Goal: Task Accomplishment & Management: Use online tool/utility

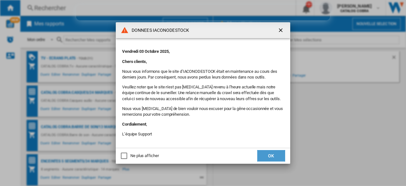
click at [261, 157] on button "OK" at bounding box center [271, 155] width 28 height 11
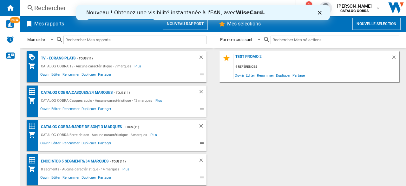
click at [323, 12] on div "Fermer" at bounding box center [321, 13] width 6 height 4
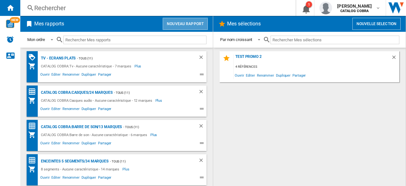
click at [182, 24] on button "Nouveau rapport" at bounding box center [185, 24] width 45 height 12
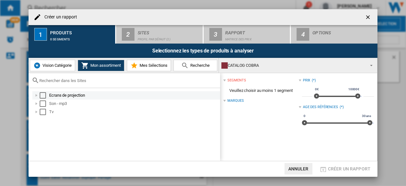
click at [44, 95] on div "Select" at bounding box center [43, 95] width 6 height 6
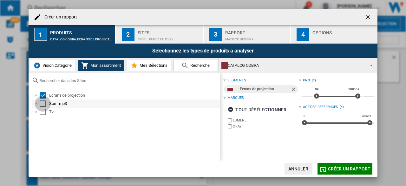
click at [44, 101] on div "Select" at bounding box center [43, 103] width 6 height 6
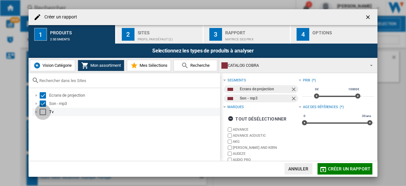
click at [43, 113] on div "Select" at bounding box center [43, 111] width 6 height 6
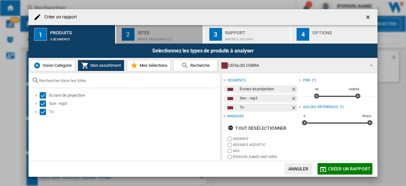
click at [155, 36] on div "Profil par défaut (2)" at bounding box center [169, 37] width 62 height 7
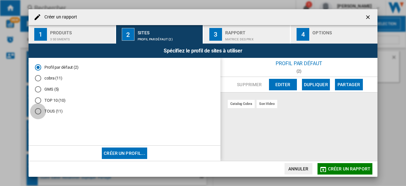
click at [39, 113] on div "TOUS (11)" at bounding box center [38, 111] width 6 height 6
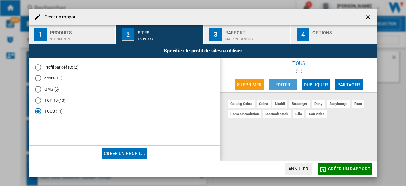
click at [277, 86] on button "Editer" at bounding box center [283, 84] width 28 height 11
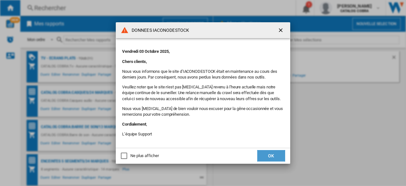
click at [273, 153] on button "OK" at bounding box center [271, 155] width 28 height 11
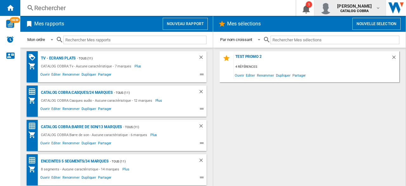
click at [366, 8] on span "[PERSON_NAME]" at bounding box center [354, 6] width 35 height 6
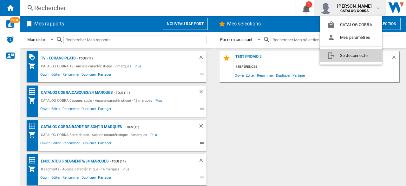
click at [344, 58] on button "Se déconnecter" at bounding box center [351, 55] width 62 height 13
